Goal: Use online tool/utility: Utilize a website feature to perform a specific function

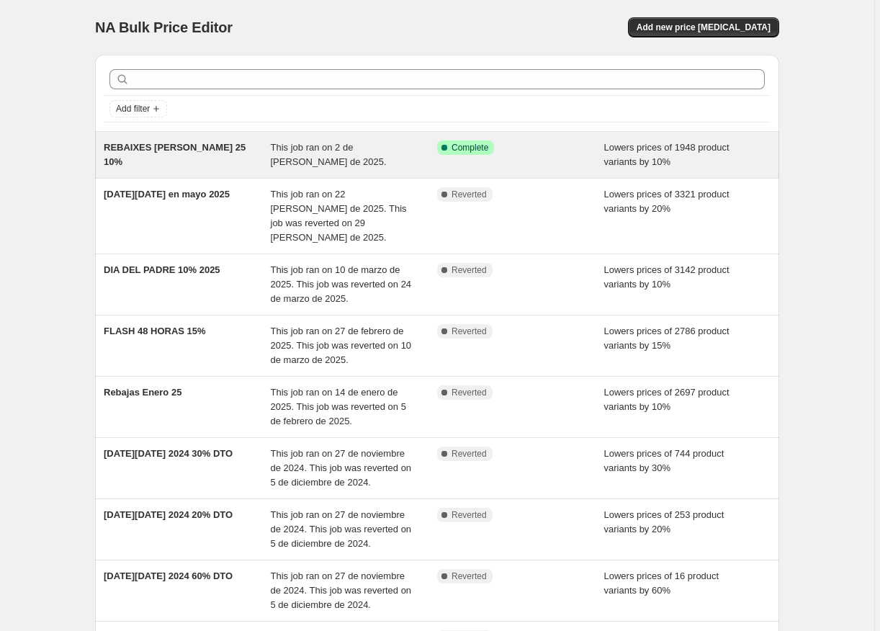
click at [178, 147] on span "REBAIXES [PERSON_NAME] 25 10%" at bounding box center [175, 154] width 142 height 25
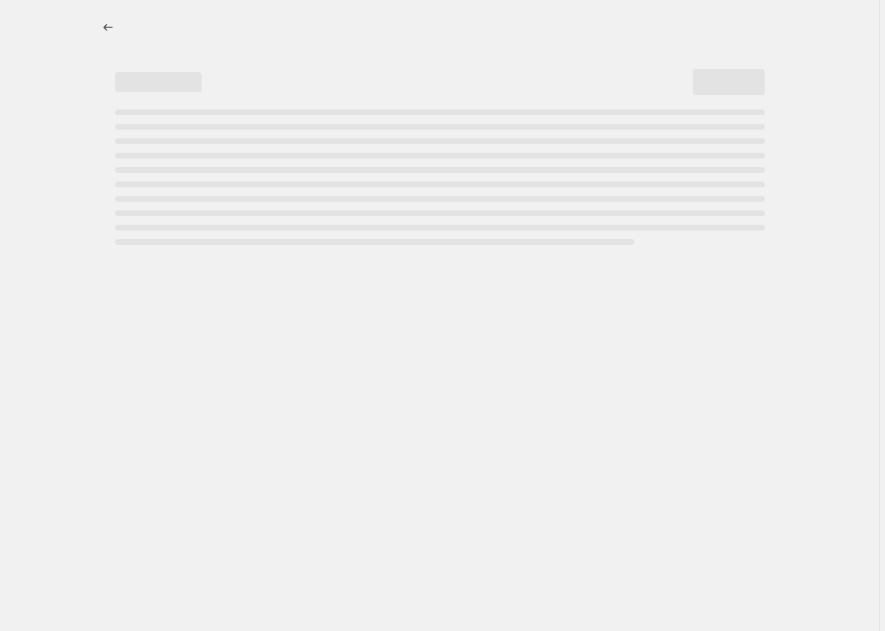
select select "percentage"
select select "collection"
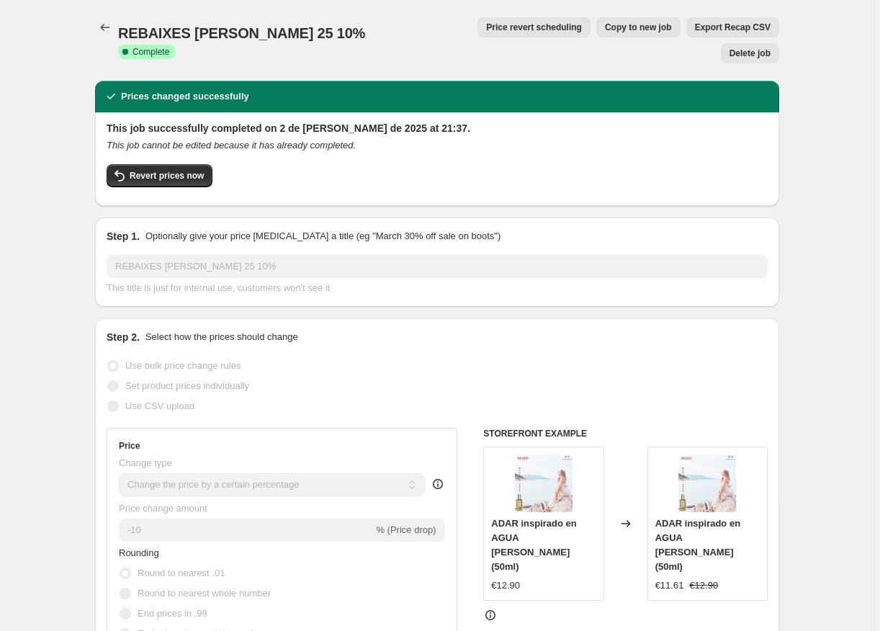
click at [428, 33] on div "Price revert scheduling Copy to new job Export Recap CSV Delete job" at bounding box center [603, 40] width 351 height 46
click at [200, 170] on span "Revert prices now" at bounding box center [167, 176] width 74 height 12
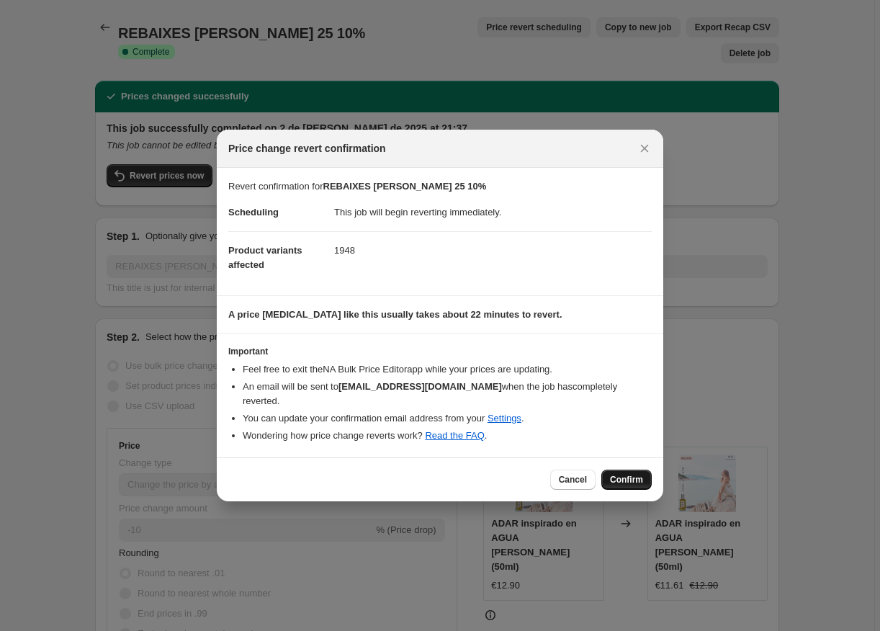
click at [619, 473] on button "Confirm" at bounding box center [626, 479] width 50 height 20
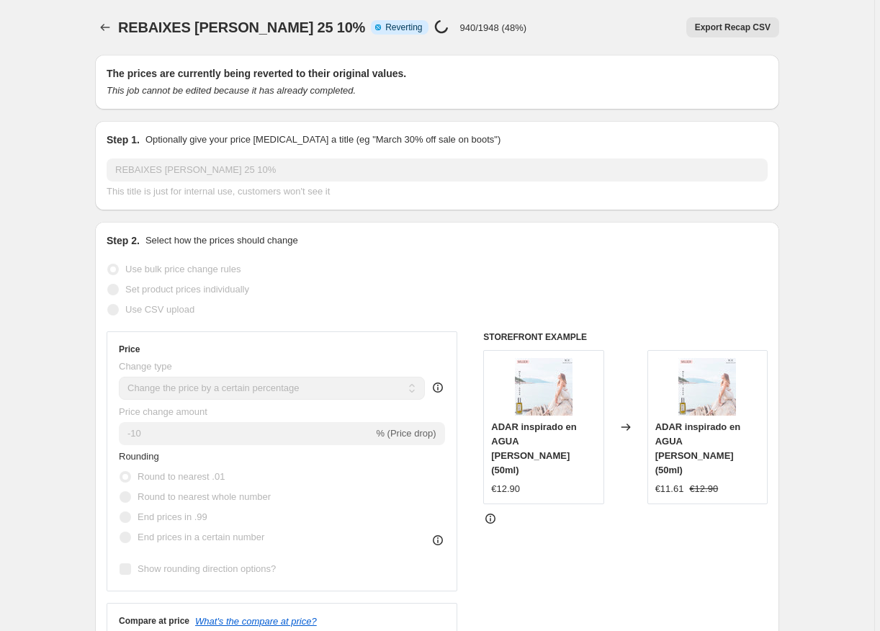
click at [600, 24] on div "Export Recap CSV" at bounding box center [658, 27] width 241 height 20
click at [549, 21] on div "Export Recap CSV" at bounding box center [658, 27] width 241 height 20
click at [460, 30] on p "940/1948 (48%)" at bounding box center [493, 27] width 67 height 11
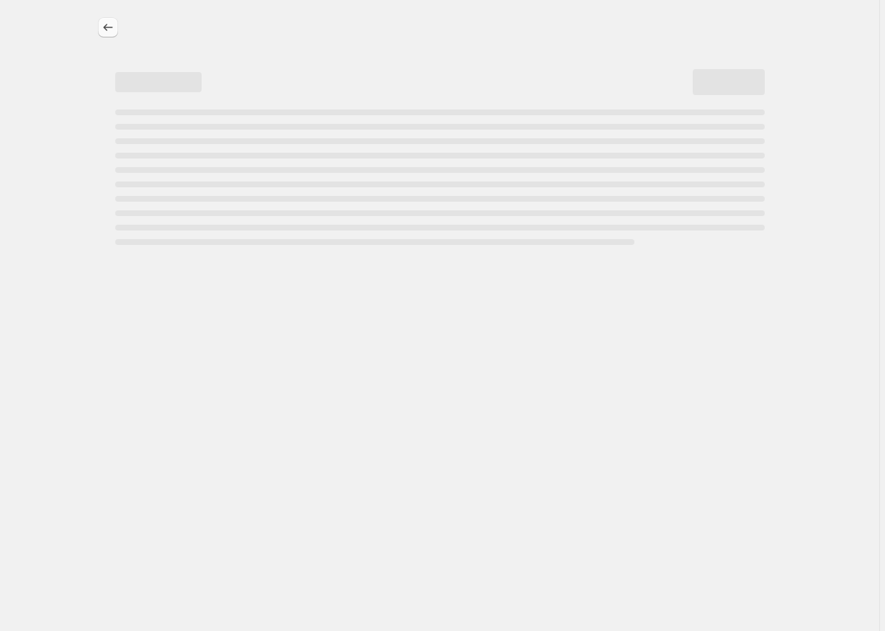
click at [106, 26] on icon "Price change jobs" at bounding box center [108, 27] width 14 height 14
click at [577, 99] on div "Page loading" at bounding box center [434, 171] width 661 height 147
